Goal: Book appointment/travel/reservation

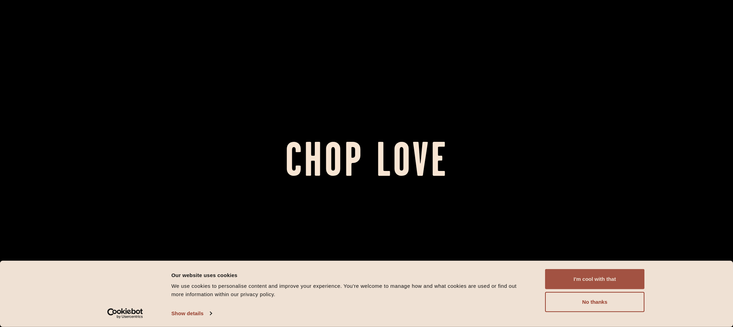
click at [583, 281] on button "I'm cool with that" at bounding box center [594, 279] width 99 height 20
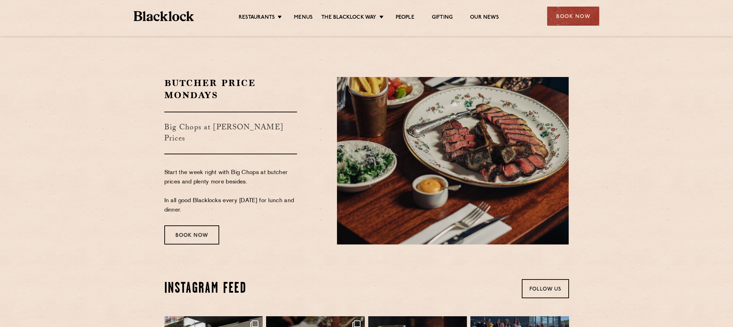
scroll to position [1169, 0]
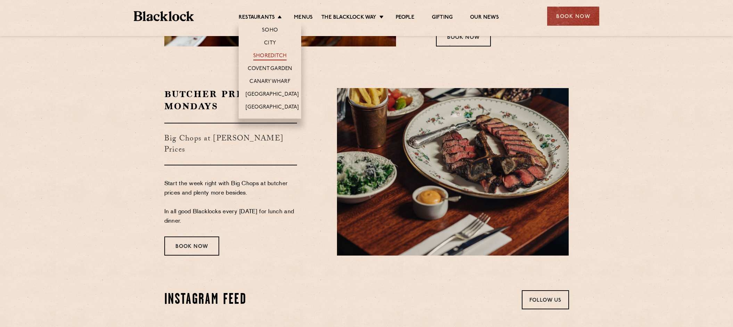
click at [278, 54] on link "Shoreditch" at bounding box center [269, 57] width 33 height 8
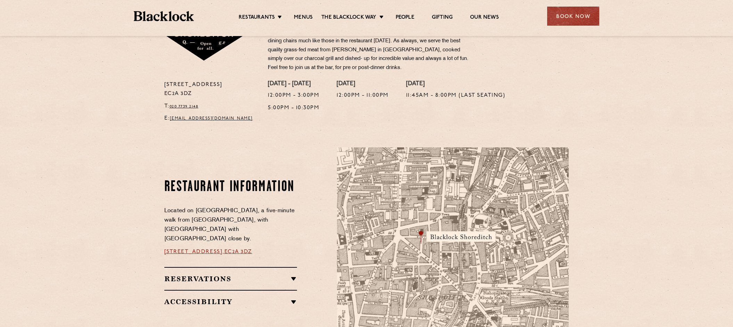
scroll to position [263, 0]
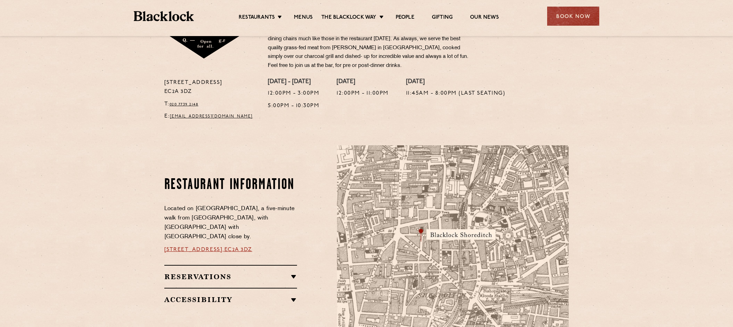
click at [566, 18] on div "Book Now" at bounding box center [573, 16] width 52 height 19
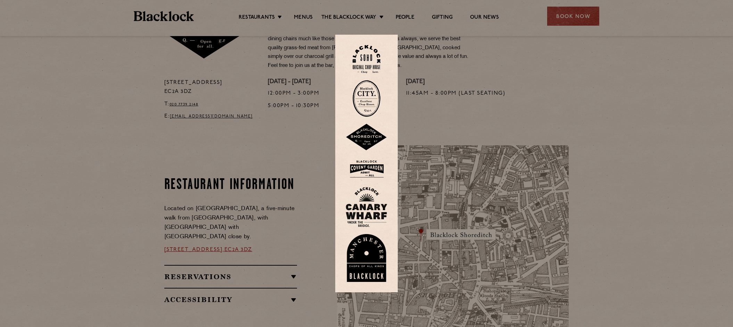
click at [367, 139] on img at bounding box center [367, 137] width 42 height 27
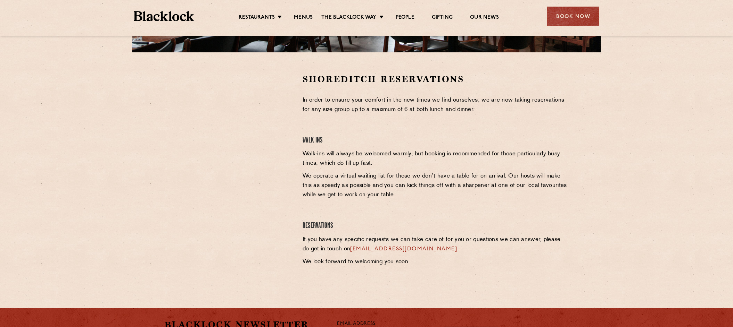
scroll to position [199, 0]
